Goal: Transaction & Acquisition: Purchase product/service

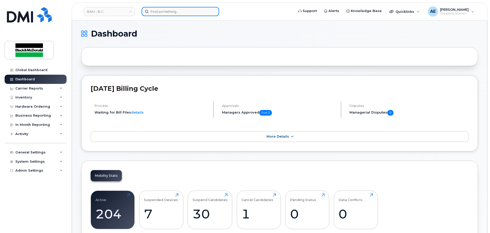
click at [175, 9] on input at bounding box center [180, 11] width 78 height 9
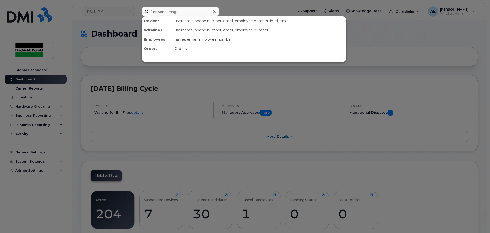
click at [112, 18] on div at bounding box center [245, 116] width 490 height 233
click at [163, 11] on input at bounding box center [180, 11] width 78 height 9
click at [118, 18] on div at bounding box center [245, 116] width 490 height 233
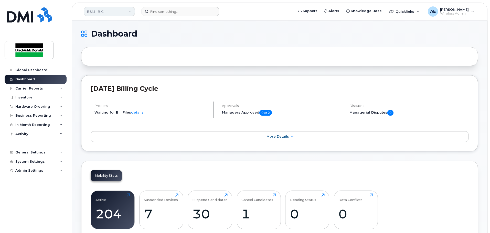
click at [129, 12] on link "B&M - B.C." at bounding box center [109, 11] width 51 height 9
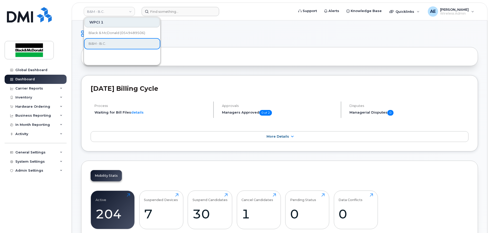
click at [187, 33] on h1 "Dashboard" at bounding box center [278, 34] width 394 height 8
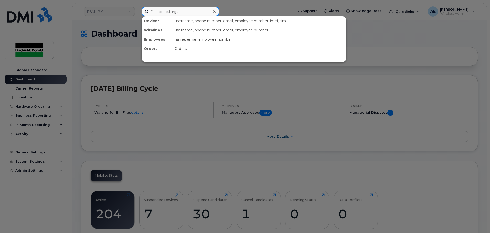
click at [171, 13] on input at bounding box center [180, 11] width 78 height 9
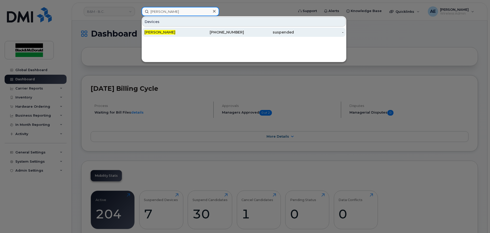
type input "[PERSON_NAME]"
click at [161, 35] on div "[PERSON_NAME]" at bounding box center [169, 32] width 50 height 5
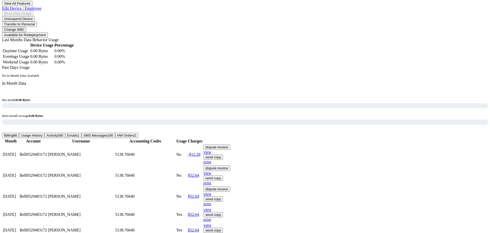
scroll to position [358, 0]
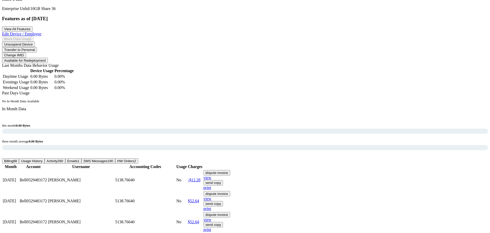
click at [134, 159] on span "HW Orders" at bounding box center [125, 161] width 17 height 4
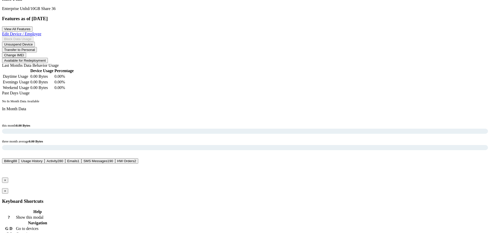
scroll to position [312, 0]
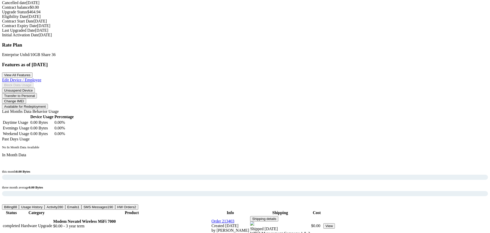
click at [353, 153] on div "In Month Data this month 0.00 Bytes three month average 0.00 Bytes" at bounding box center [245, 179] width 486 height 52
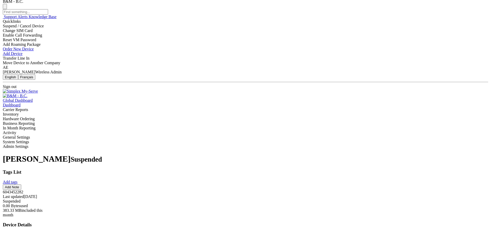
scroll to position [0, 0]
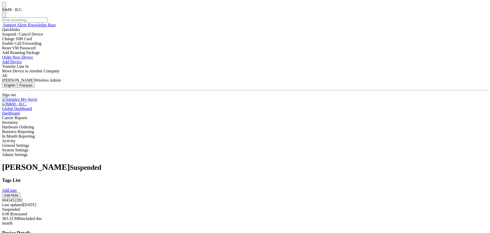
select select "[object Object]"
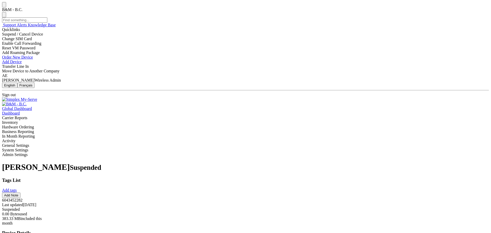
checkbox input "true"
type input "Renan Moura"
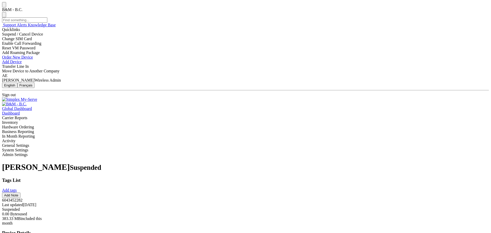
click at [42, 125] on div "Hardware Ordering" at bounding box center [245, 127] width 486 height 5
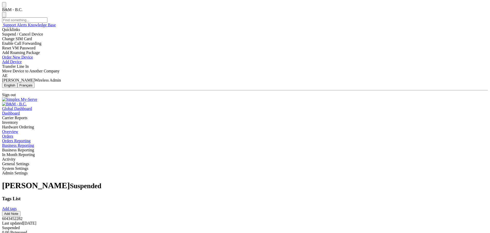
click at [47, 134] on link "Orders" at bounding box center [245, 136] width 486 height 5
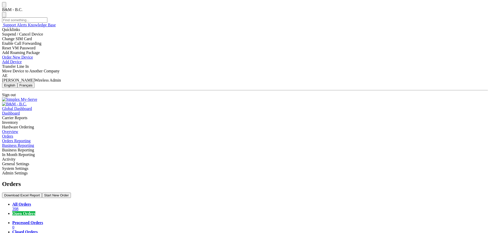
click at [123, 230] on link "Closed Orders 361" at bounding box center [249, 234] width 475 height 9
click at [71, 193] on button "Start New Order" at bounding box center [56, 195] width 29 height 5
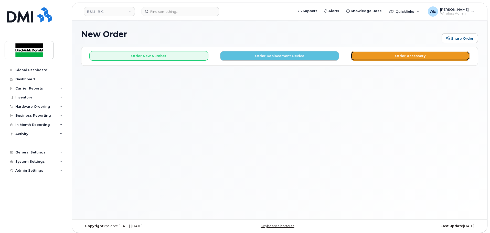
click at [400, 60] on button "Order Accessory" at bounding box center [409, 55] width 119 height 9
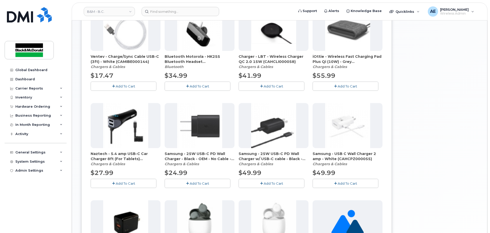
scroll to position [79, 0]
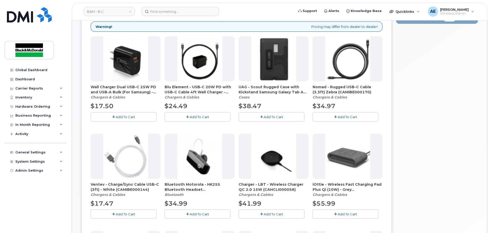
click at [195, 116] on span "Add To Cart" at bounding box center [199, 117] width 19 height 4
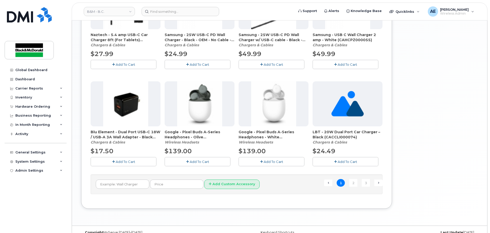
scroll to position [335, 0]
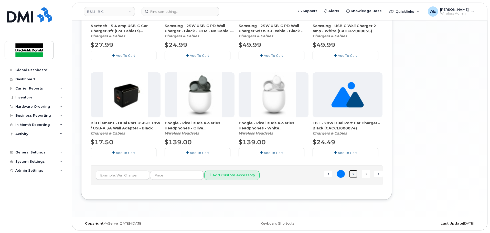
click at [353, 176] on link "2" at bounding box center [353, 174] width 8 height 8
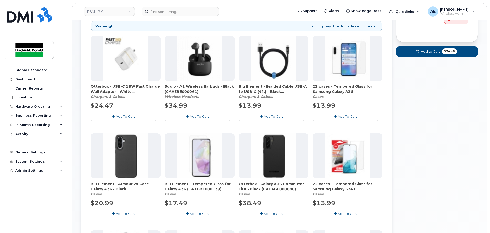
scroll to position [0, 0]
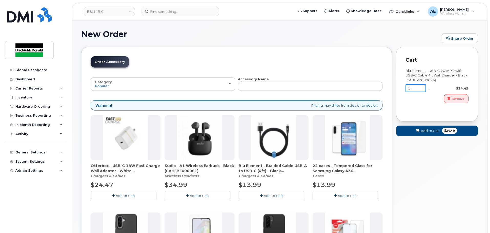
click at [418, 90] on input "1" at bounding box center [415, 88] width 20 height 8
type input "2"
click at [422, 109] on div "Blu Element - USB-C 20W PD with USB-C Cable 4ft Wall Charger - Black (CAHCPZ000…" at bounding box center [436, 88] width 63 height 48
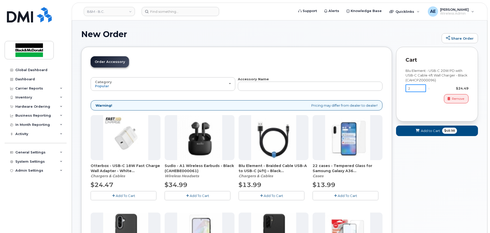
click at [413, 90] on input "2" at bounding box center [415, 88] width 20 height 8
type input "3"
click at [422, 109] on div "Blu Element - USB-C 20W PD with USB-C Cable 4ft Wall Charger - Black (CAHCPZ000…" at bounding box center [436, 88] width 63 height 48
click at [424, 130] on span "Add to Cart" at bounding box center [430, 130] width 19 height 5
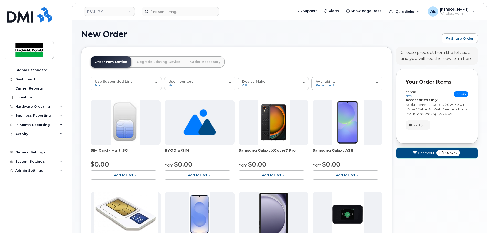
click at [452, 153] on span "$73.47" at bounding box center [452, 153] width 11 height 5
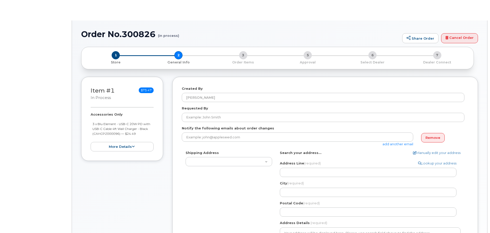
type textarea "1331 Clark Dr Vancouver British Columbia V5L 3K9"
type input "Candice Leung"
select select
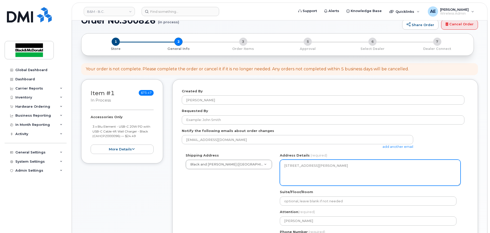
scroll to position [26, 0]
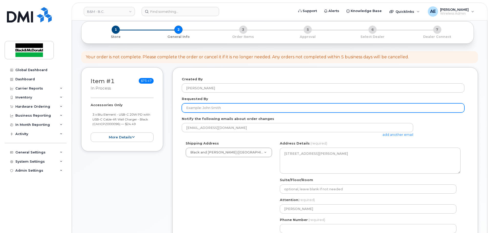
click at [202, 106] on input "Requested By" at bounding box center [323, 107] width 282 height 9
type input "Candice Leung"
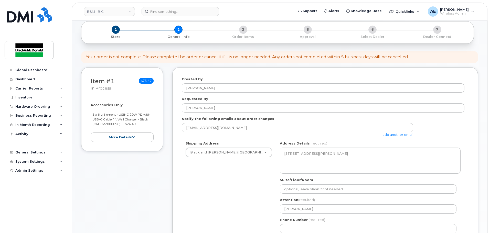
click at [221, 199] on div "Shipping Address Black and McDonald (Vancouver) Black and McDonald (Vancouver) …" at bounding box center [323, 189] width 282 height 96
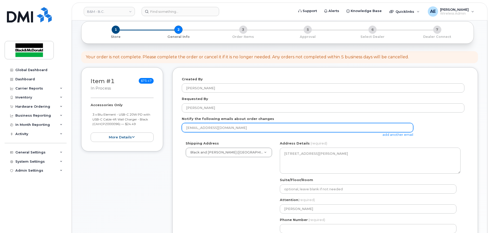
click at [277, 129] on input "aemnacen@blackandmcdonald.com" at bounding box center [297, 127] width 231 height 9
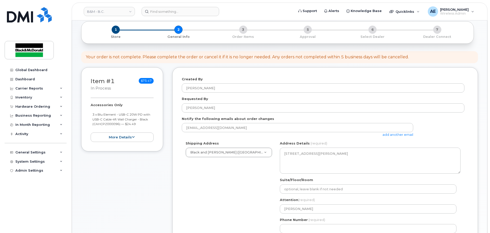
click at [400, 135] on link "add another email" at bounding box center [397, 135] width 31 height 4
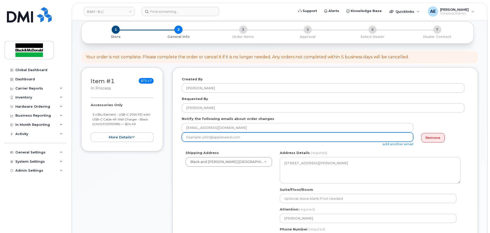
click at [269, 138] on input "email" at bounding box center [297, 137] width 231 height 9
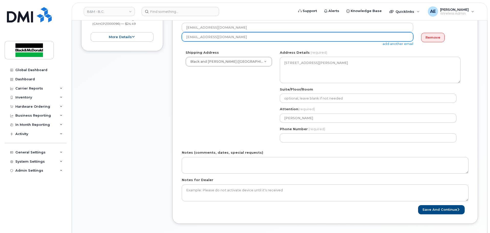
scroll to position [128, 0]
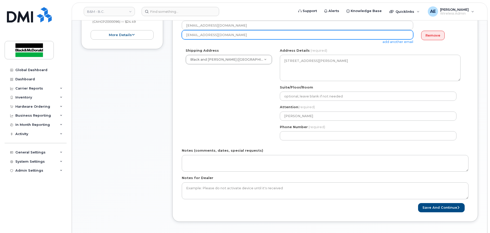
type input "cleung@blackandmcdonald.com"
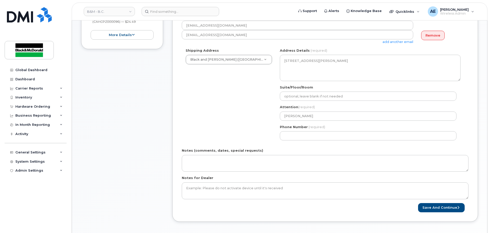
click at [240, 134] on div "Shipping Address Black and McDonald (Vancouver) Black and McDonald (Vancouver) …" at bounding box center [323, 96] width 282 height 96
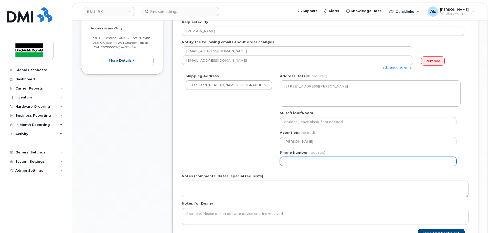
click at [312, 164] on input "Phone Number" at bounding box center [368, 161] width 177 height 9
select select
type input "604301241"
select select
type input "6043012415"
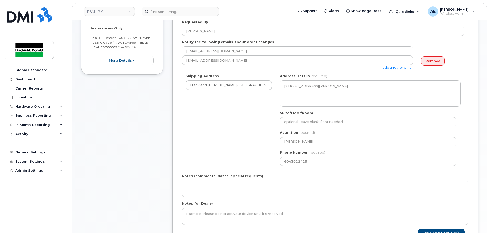
click at [337, 178] on div "Notes (comments, dates, special requests)" at bounding box center [325, 186] width 286 height 24
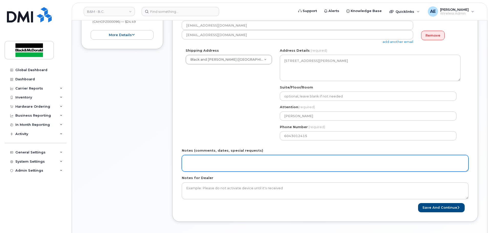
click at [234, 162] on textarea "Notes (comments, dates, special requests)" at bounding box center [325, 163] width 286 height 17
drag, startPoint x: 285, startPoint y: 163, endPoint x: 170, endPoint y: 164, distance: 114.6
click at [170, 164] on div "Item #1 in process $73.47 Accessories Only 3 x Blu Element - USB-C 20W PD with …" at bounding box center [279, 97] width 396 height 265
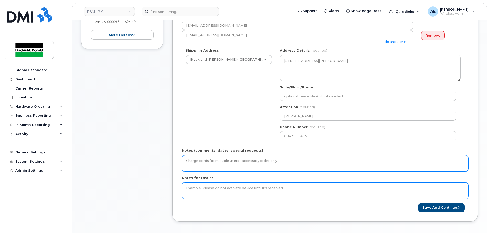
type textarea "Charge cords for multiple users - accessory order only"
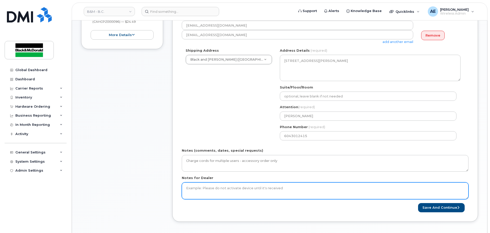
click at [249, 191] on textarea "Notes for Dealer" at bounding box center [325, 190] width 286 height 17
paste textarea "Charge cords for multiple users - accessory order only"
type textarea "Charge cords for multiple users - accessory order only"
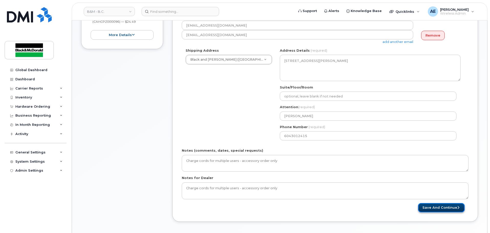
click at [453, 210] on button "Save and Continue" at bounding box center [441, 207] width 47 height 9
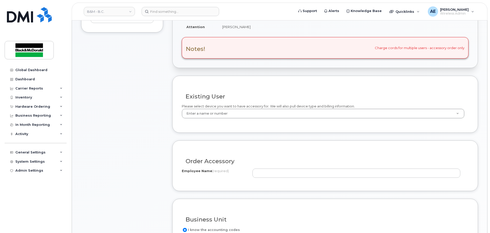
scroll to position [153, 0]
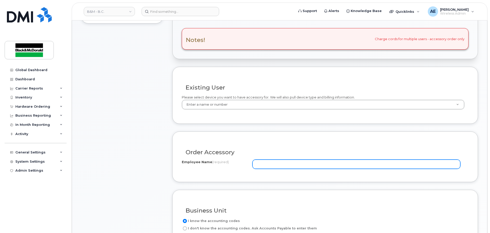
click at [262, 163] on input "Employee Name (required)" at bounding box center [356, 164] width 208 height 9
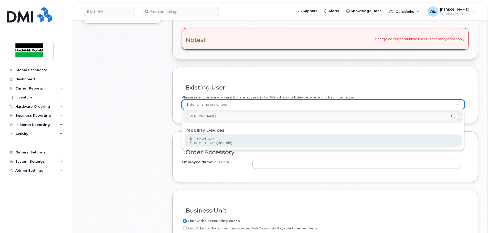
type input "Candice"
type input "403576"
type input "[PERSON_NAME]"
select select "5144.76640"
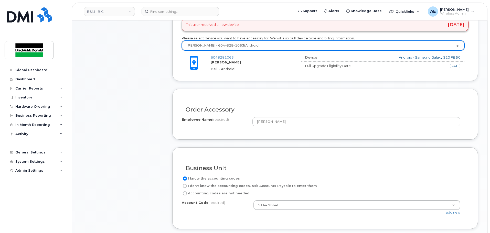
scroll to position [256, 0]
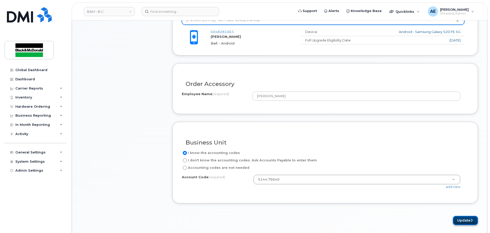
click at [466, 218] on button "Update" at bounding box center [465, 220] width 25 height 9
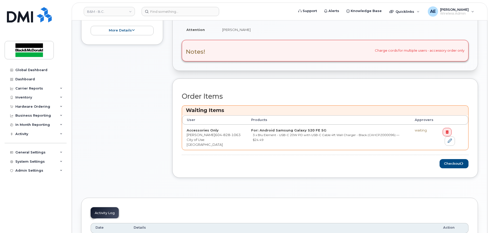
scroll to position [179, 0]
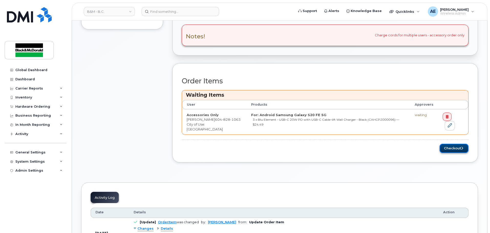
click at [450, 150] on button "Checkout" at bounding box center [453, 148] width 29 height 9
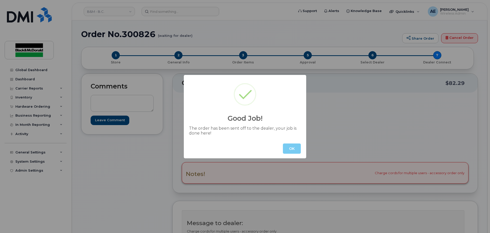
click at [291, 150] on button "OK" at bounding box center [292, 149] width 18 height 10
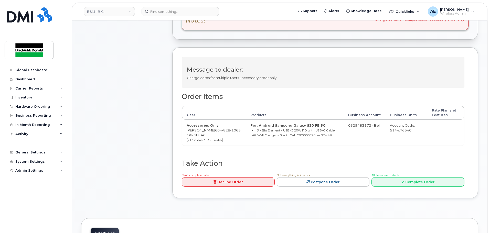
scroll to position [26, 0]
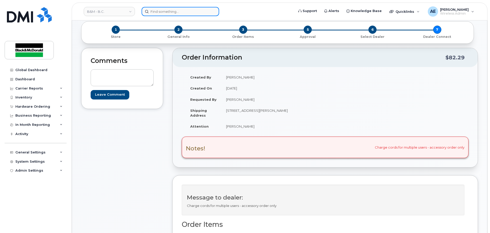
click at [169, 11] on input at bounding box center [180, 11] width 78 height 9
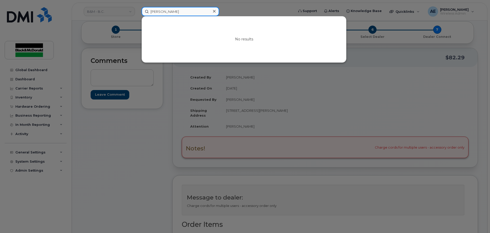
click at [175, 13] on input "chris lee" at bounding box center [180, 11] width 78 height 9
type input "c"
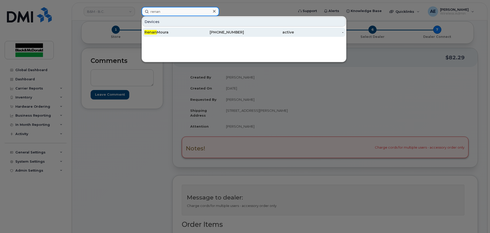
type input "renan"
click at [172, 34] on div "Renan Moura" at bounding box center [169, 32] width 50 height 5
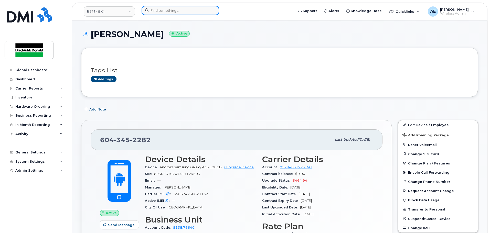
click at [184, 11] on input at bounding box center [180, 10] width 78 height 9
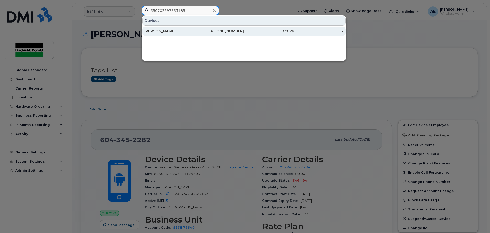
type input "350702697553185"
click at [173, 30] on div "[PERSON_NAME]" at bounding box center [169, 31] width 50 height 5
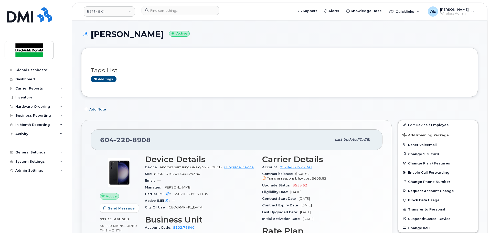
click at [258, 45] on div "[PERSON_NAME] Active" at bounding box center [279, 39] width 396 height 18
click at [422, 122] on link "Edit Device / Employee" at bounding box center [437, 124] width 79 height 9
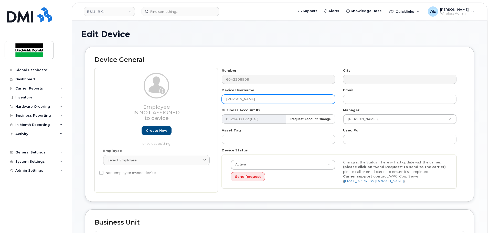
click at [260, 100] on input "[PERSON_NAME]" at bounding box center [278, 99] width 113 height 9
type input "[PERSON_NAME]"
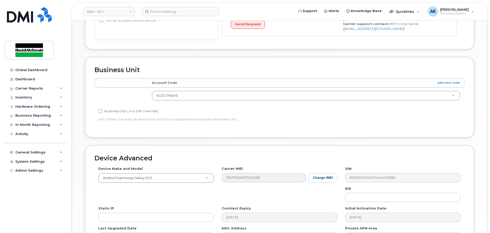
scroll to position [217, 0]
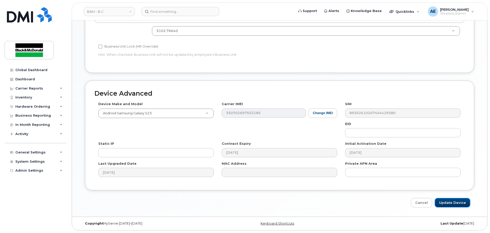
drag, startPoint x: 449, startPoint y: 203, endPoint x: 438, endPoint y: 195, distance: 13.0
click at [449, 203] on input "Update Device" at bounding box center [452, 202] width 36 height 9
type input "Saving..."
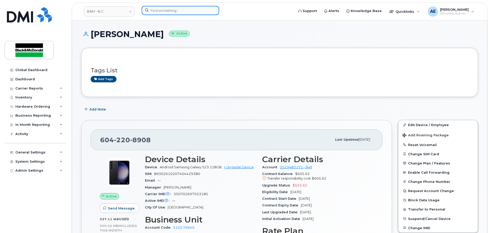
click at [175, 9] on input at bounding box center [180, 10] width 78 height 9
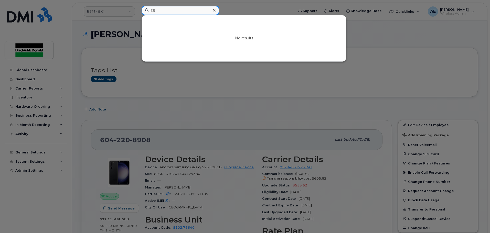
type input "3"
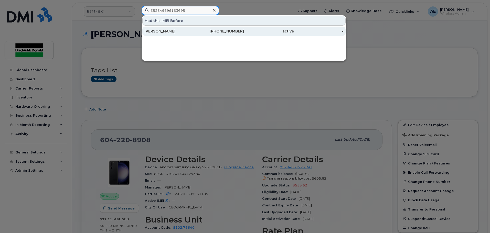
type input "352349696163695"
click at [164, 30] on div "Dean Embleton" at bounding box center [169, 31] width 50 height 5
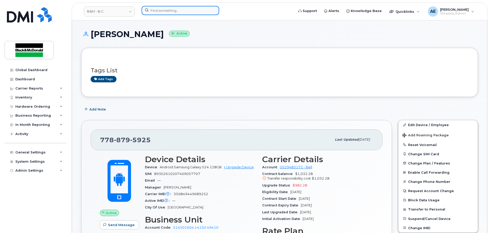
click at [181, 15] on input at bounding box center [180, 10] width 78 height 9
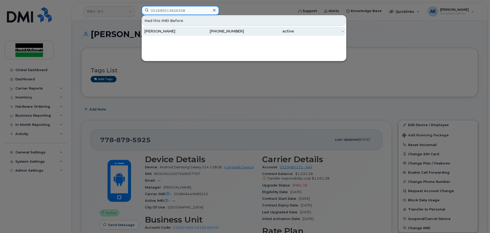
type input "351690513656358"
click at [179, 34] on div "[PERSON_NAME]" at bounding box center [169, 31] width 50 height 9
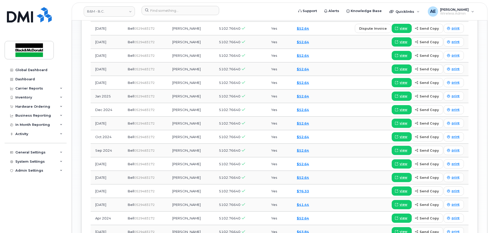
scroll to position [475, 0]
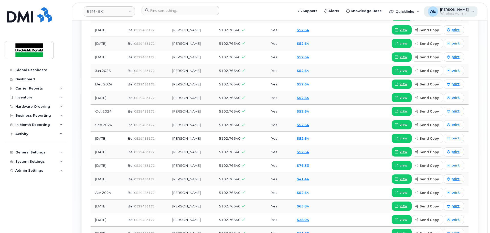
click at [462, 12] on span "Wireless Admin" at bounding box center [454, 14] width 29 height 4
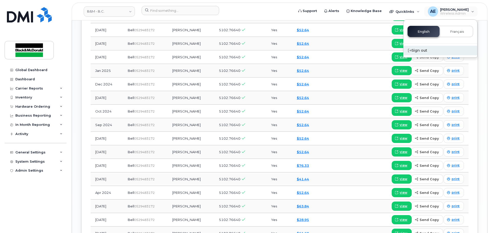
click at [431, 51] on div "Sign out" at bounding box center [440, 50] width 74 height 9
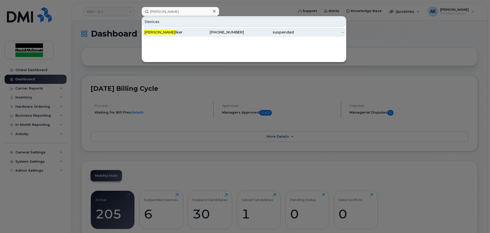
type input "[PERSON_NAME]"
click at [194, 30] on link "[PERSON_NAME] lker [PHONE_NUMBER] suspended -" at bounding box center [243, 32] width 203 height 9
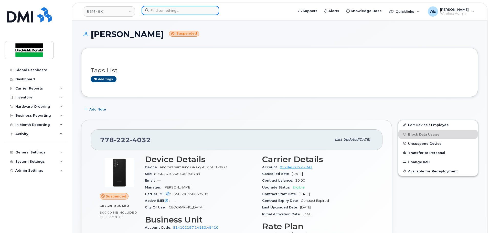
click at [160, 8] on input at bounding box center [180, 10] width 78 height 9
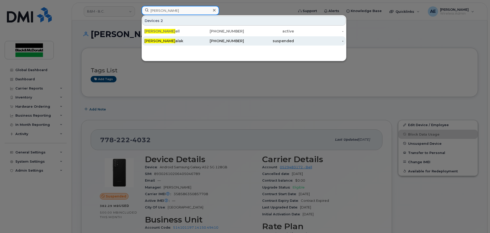
type input "[PERSON_NAME]"
click at [158, 45] on div "[PERSON_NAME]" at bounding box center [169, 40] width 50 height 9
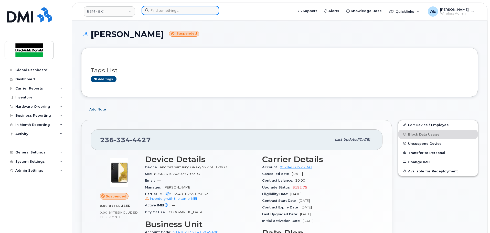
click at [156, 11] on input at bounding box center [180, 10] width 78 height 9
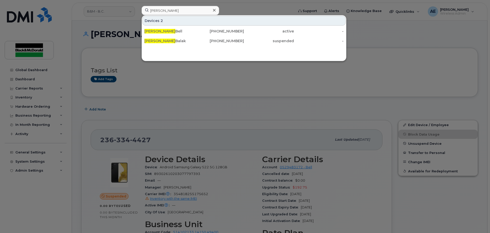
click at [218, 118] on div at bounding box center [245, 116] width 490 height 233
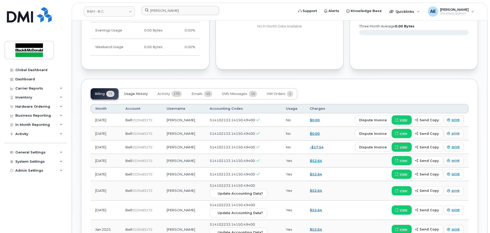
click at [129, 94] on span "Usage History" at bounding box center [136, 94] width 24 height 4
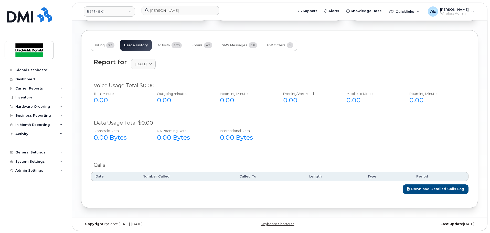
scroll to position [382, 0]
click at [140, 61] on span "August 2025" at bounding box center [141, 63] width 12 height 5
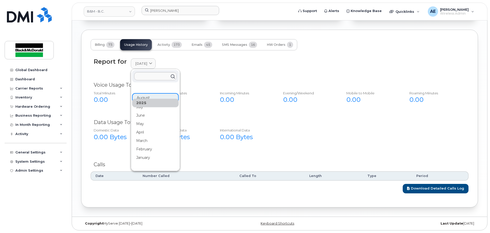
click at [151, 135] on div "April" at bounding box center [155, 132] width 47 height 8
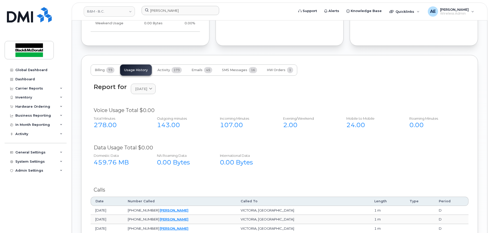
scroll to position [356, 0]
click at [147, 90] on span "April 2025" at bounding box center [141, 89] width 12 height 5
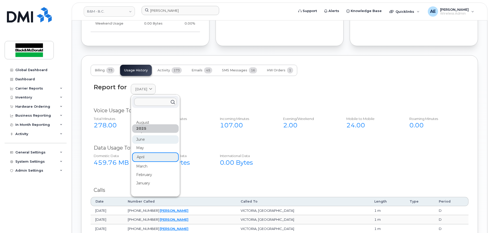
click at [158, 139] on div "June" at bounding box center [155, 139] width 47 height 8
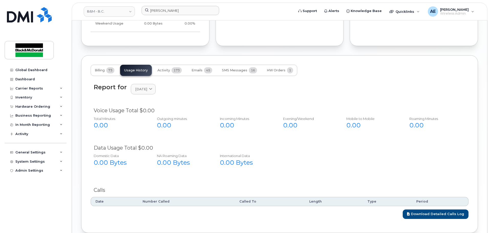
scroll to position [382, 0]
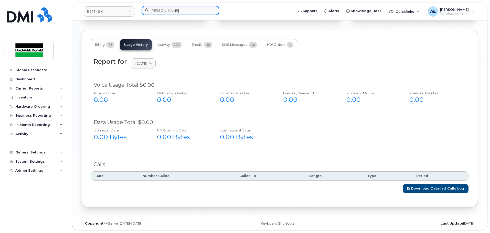
click at [174, 6] on input "terry" at bounding box center [180, 10] width 78 height 9
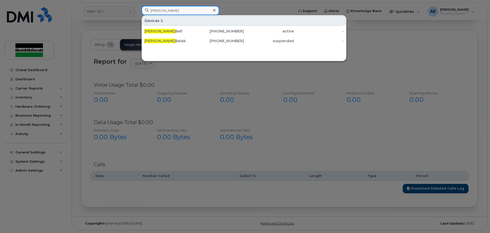
click at [174, 6] on input "terry" at bounding box center [180, 10] width 78 height 9
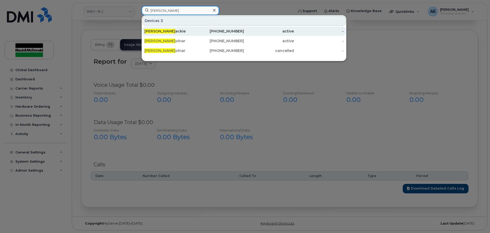
type input "john m"
click at [171, 32] on div "John M ackie" at bounding box center [169, 31] width 50 height 5
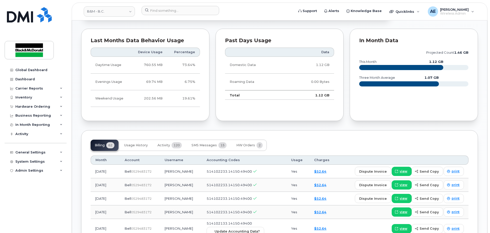
scroll to position [307, 0]
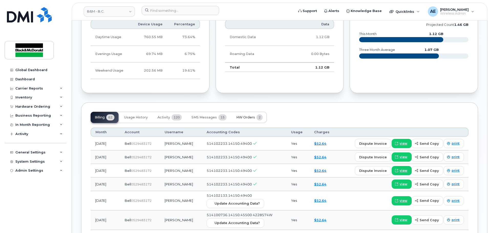
click at [239, 119] on span "HW Orders" at bounding box center [245, 117] width 19 height 4
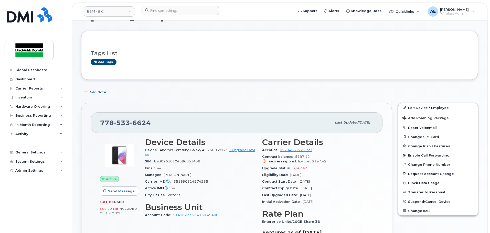
scroll to position [0, 0]
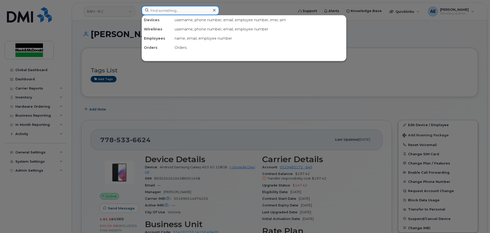
click at [189, 10] on input at bounding box center [180, 10] width 78 height 9
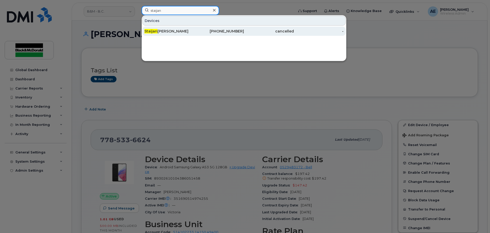
type input "staijan"
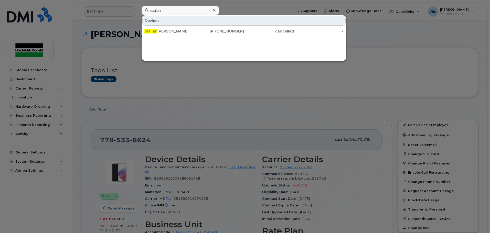
drag, startPoint x: 182, startPoint y: 32, endPoint x: 199, endPoint y: 47, distance: 22.2
click at [182, 32] on div "Staijan Kim" at bounding box center [169, 31] width 50 height 5
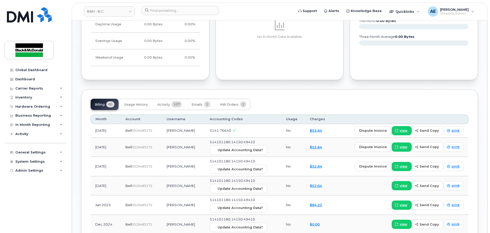
scroll to position [341, 0]
